Goal: Find specific page/section: Find specific page/section

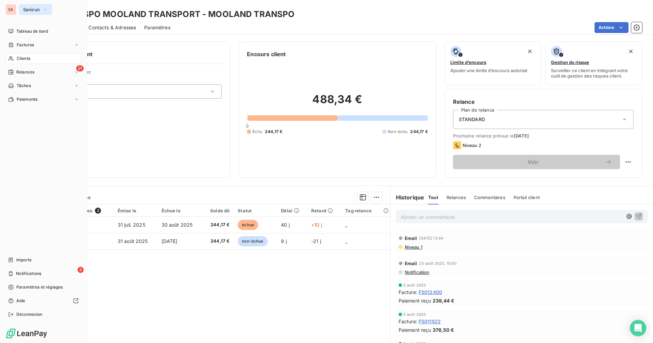
click at [32, 8] on span "Sanirun" at bounding box center [31, 9] width 17 height 5
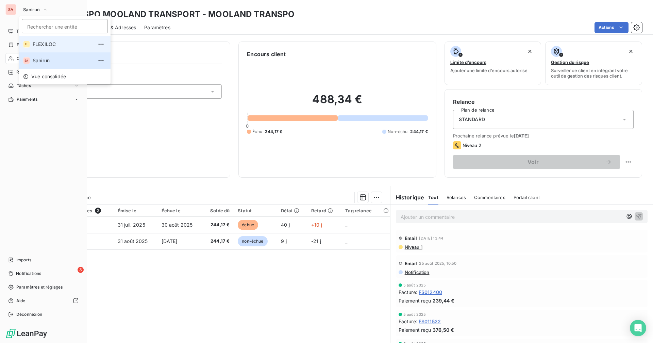
click at [41, 43] on span "FLEXILOC" at bounding box center [63, 44] width 60 height 7
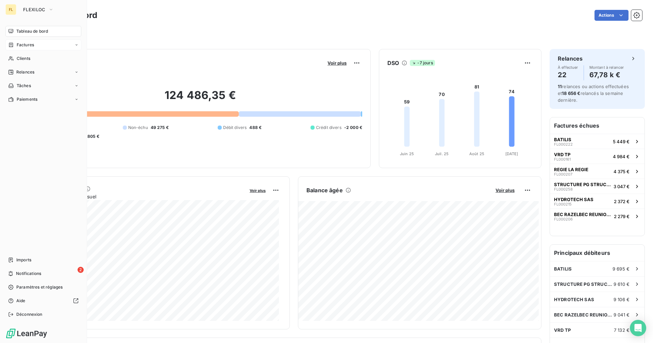
click at [17, 43] on span "Factures" at bounding box center [25, 45] width 17 height 6
click at [26, 56] on span "Factures" at bounding box center [24, 58] width 17 height 6
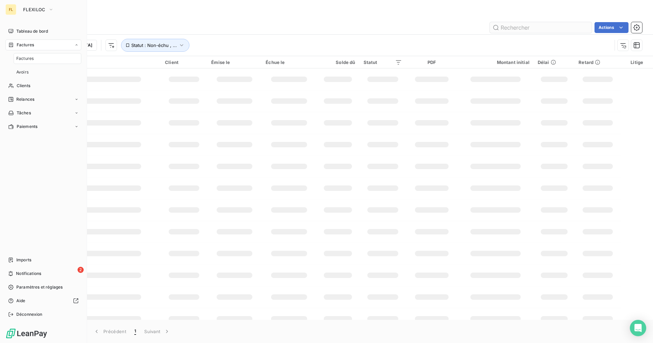
click at [506, 29] on input "text" at bounding box center [541, 27] width 102 height 11
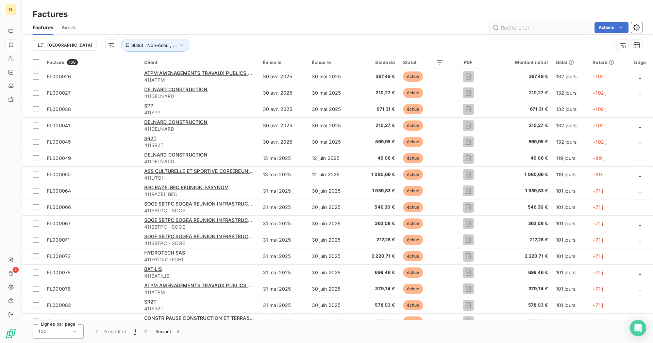
click at [506, 29] on input "text" at bounding box center [541, 27] width 102 height 11
click at [509, 27] on input "text" at bounding box center [541, 27] width 102 height 11
click at [508, 28] on input "text" at bounding box center [541, 27] width 102 height 11
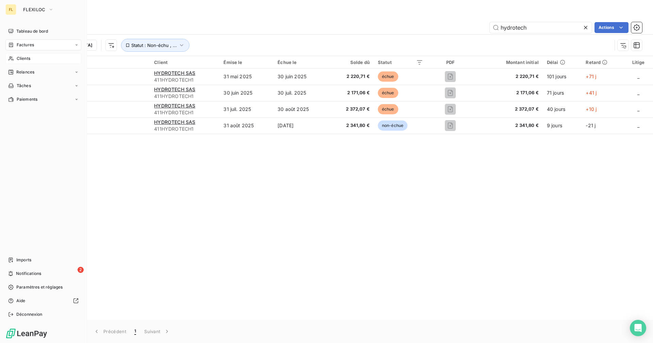
type input "hydrotech"
click at [30, 56] on span "Clients" at bounding box center [24, 58] width 14 height 6
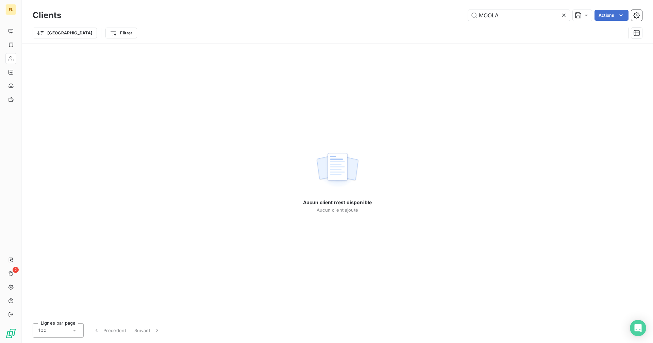
drag, startPoint x: 511, startPoint y: 15, endPoint x: 459, endPoint y: 15, distance: 52.0
click at [459, 15] on div "MOOLA Actions" at bounding box center [355, 15] width 573 height 11
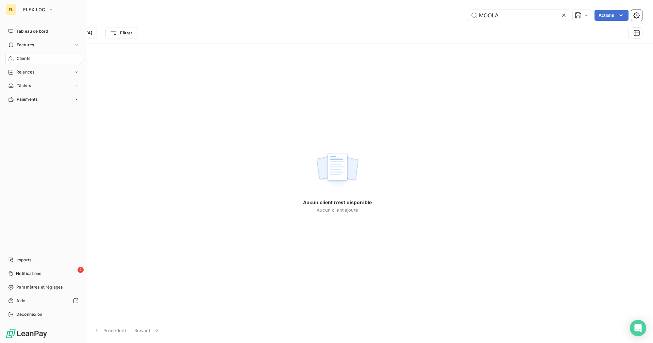
click at [29, 62] on div "Clients" at bounding box center [43, 58] width 76 height 11
click at [32, 58] on div "Clients" at bounding box center [43, 58] width 76 height 11
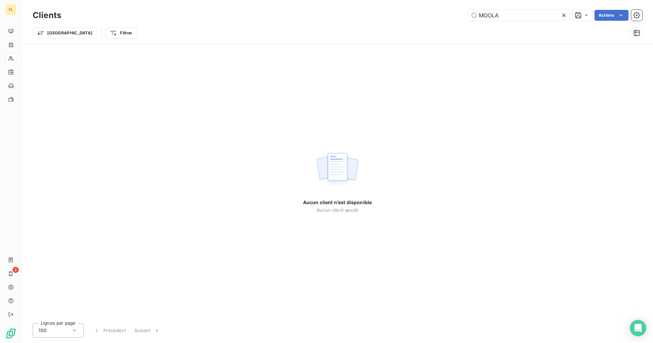
click at [207, 33] on div "Trier Filtrer" at bounding box center [329, 33] width 593 height 13
click at [561, 16] on icon at bounding box center [564, 15] width 7 height 7
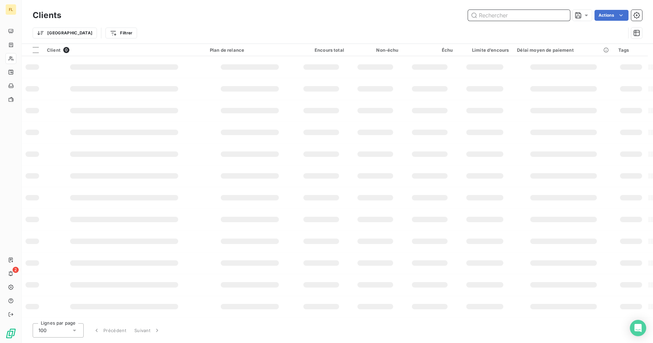
click at [514, 15] on input "text" at bounding box center [519, 15] width 102 height 11
type input "hydrotech"
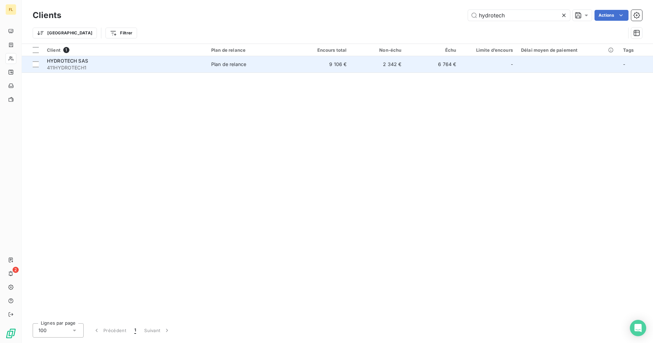
click at [307, 64] on td "9 106 €" at bounding box center [323, 64] width 55 height 16
